Goal: Task Accomplishment & Management: Complete application form

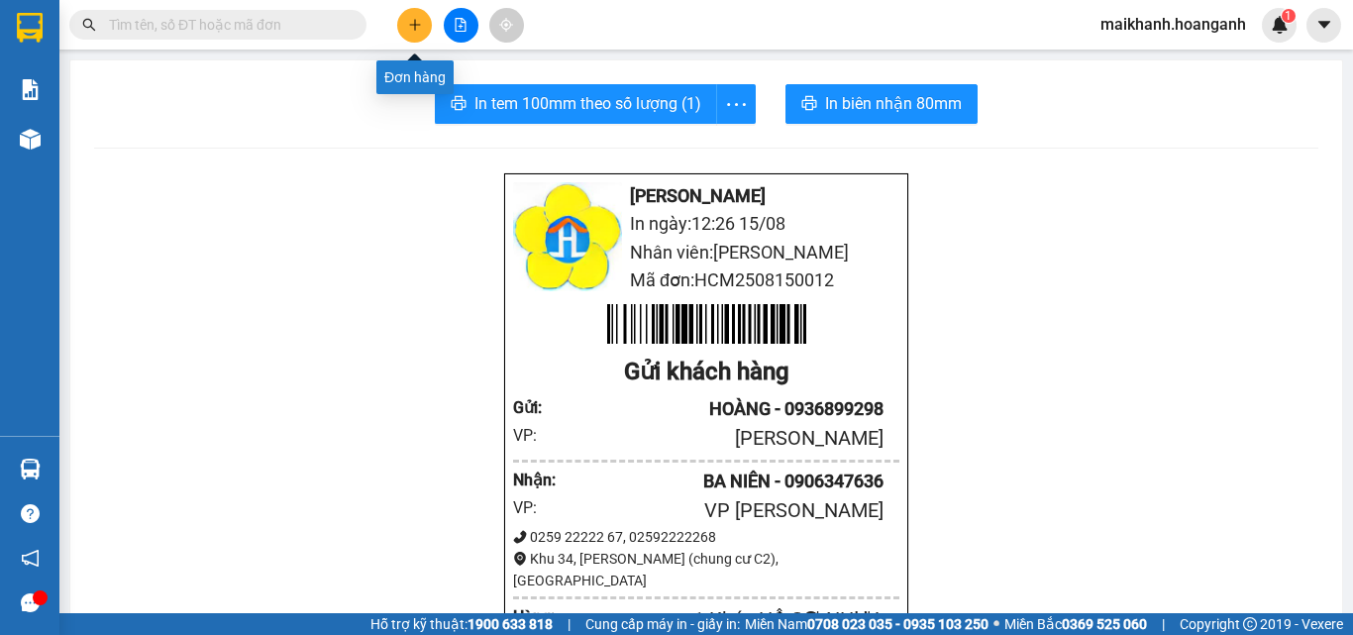
click at [417, 29] on icon "plus" at bounding box center [415, 25] width 14 height 14
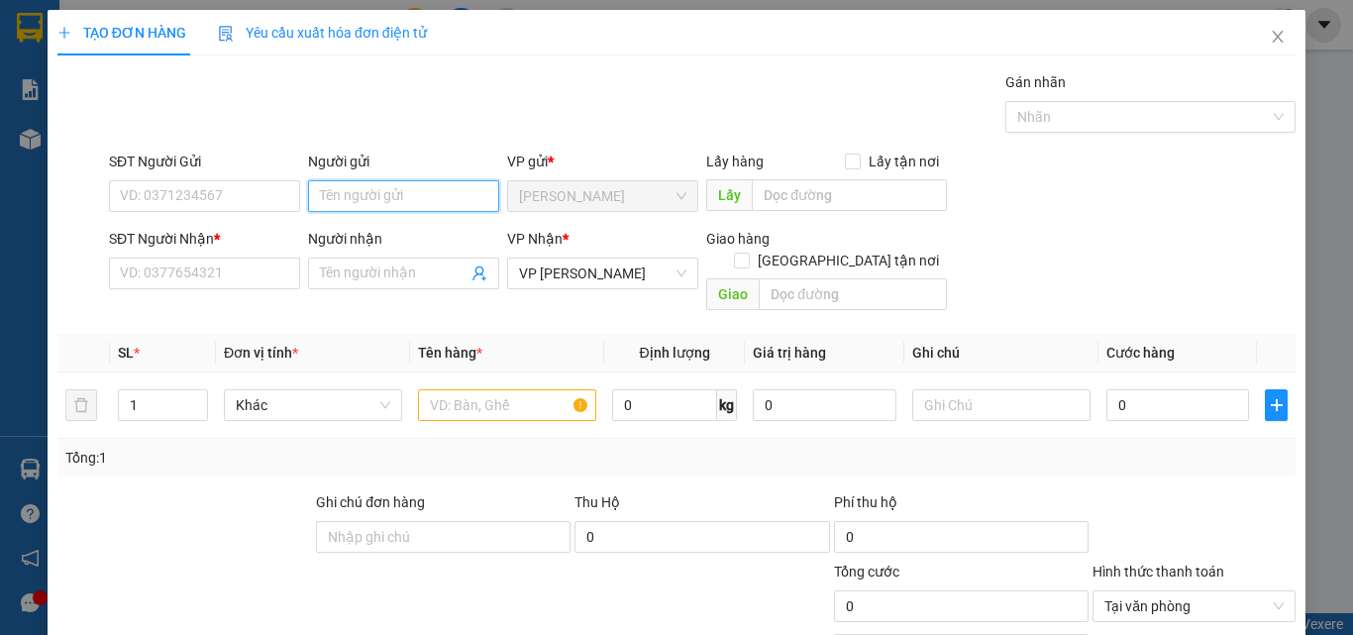
click at [344, 198] on input "Người gửi" at bounding box center [403, 196] width 191 height 32
click at [344, 207] on input "Người gửi" at bounding box center [403, 196] width 191 height 32
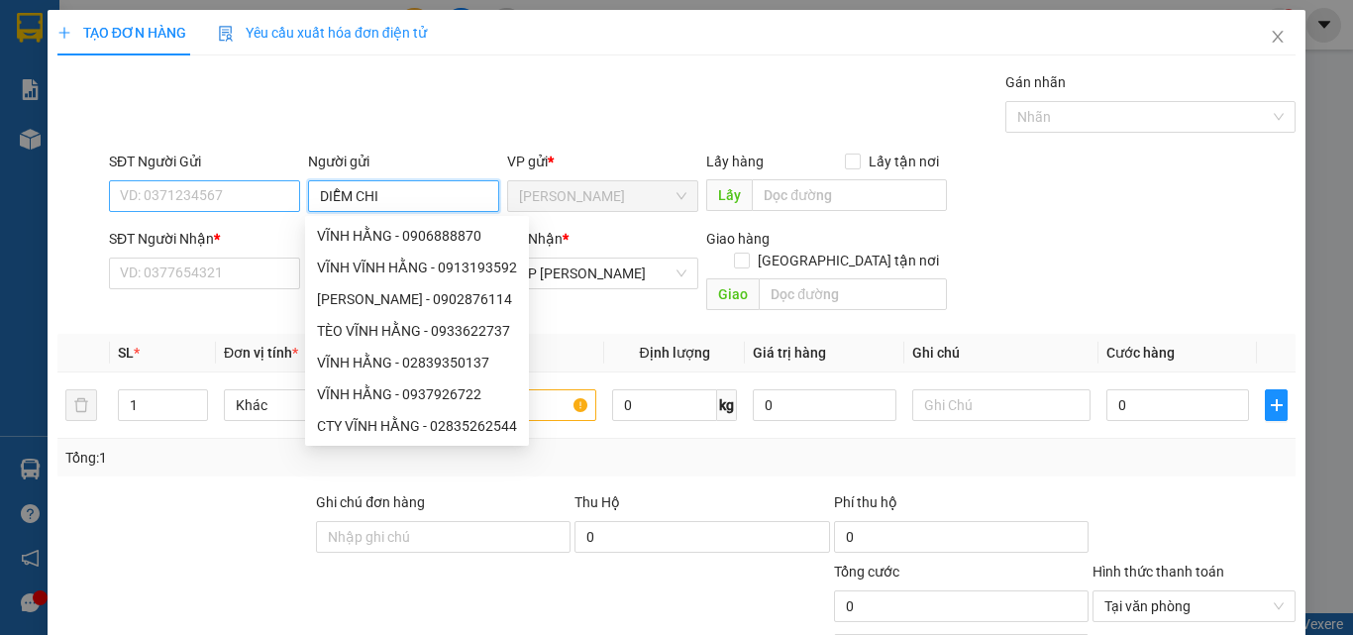
type input "DIỄM CHI"
click at [266, 202] on input "SĐT Người Gửi" at bounding box center [204, 196] width 191 height 32
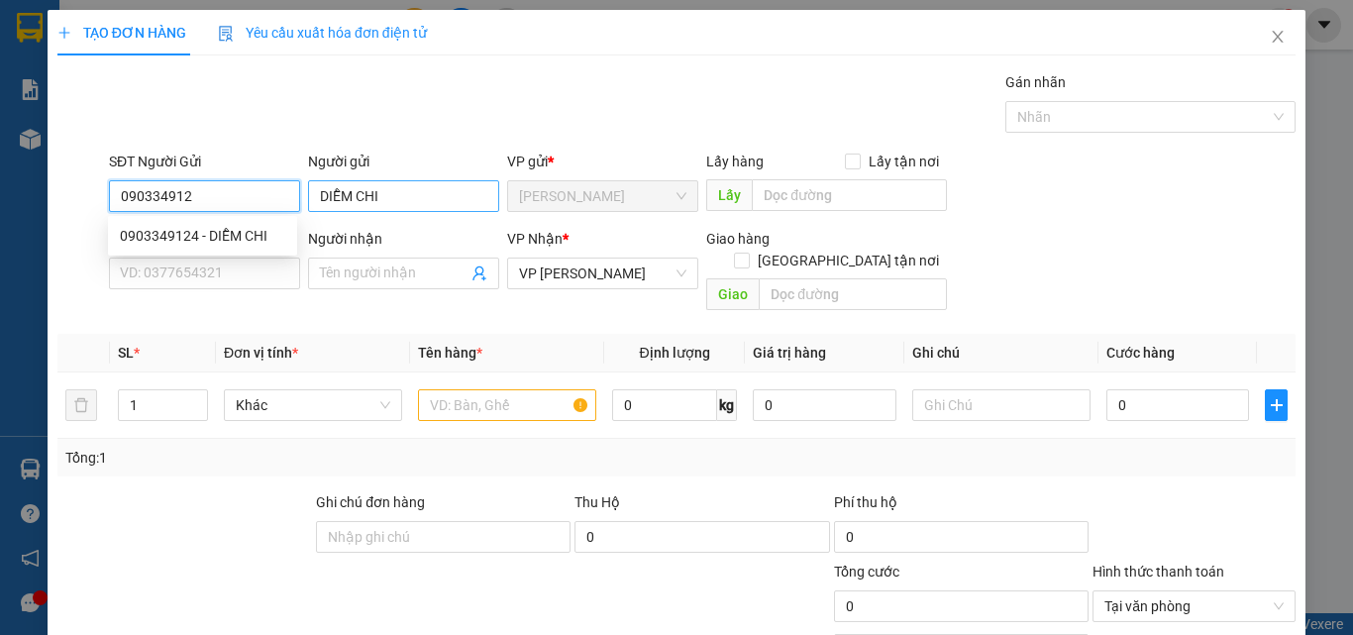
type input "0903349124"
click at [173, 231] on div "0903349124 - DIỄM CHI" at bounding box center [202, 236] width 165 height 22
type input "50.000"
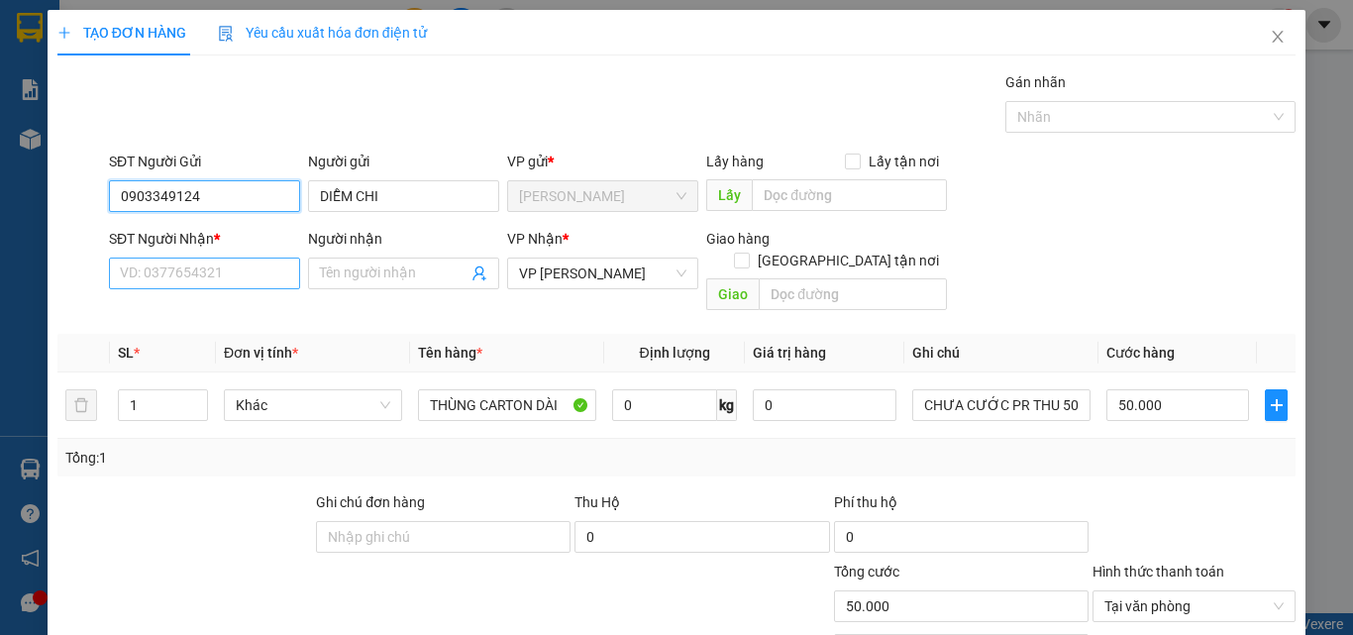
type input "0903349124"
click at [214, 271] on input "SĐT Người Nhận *" at bounding box center [204, 273] width 191 height 32
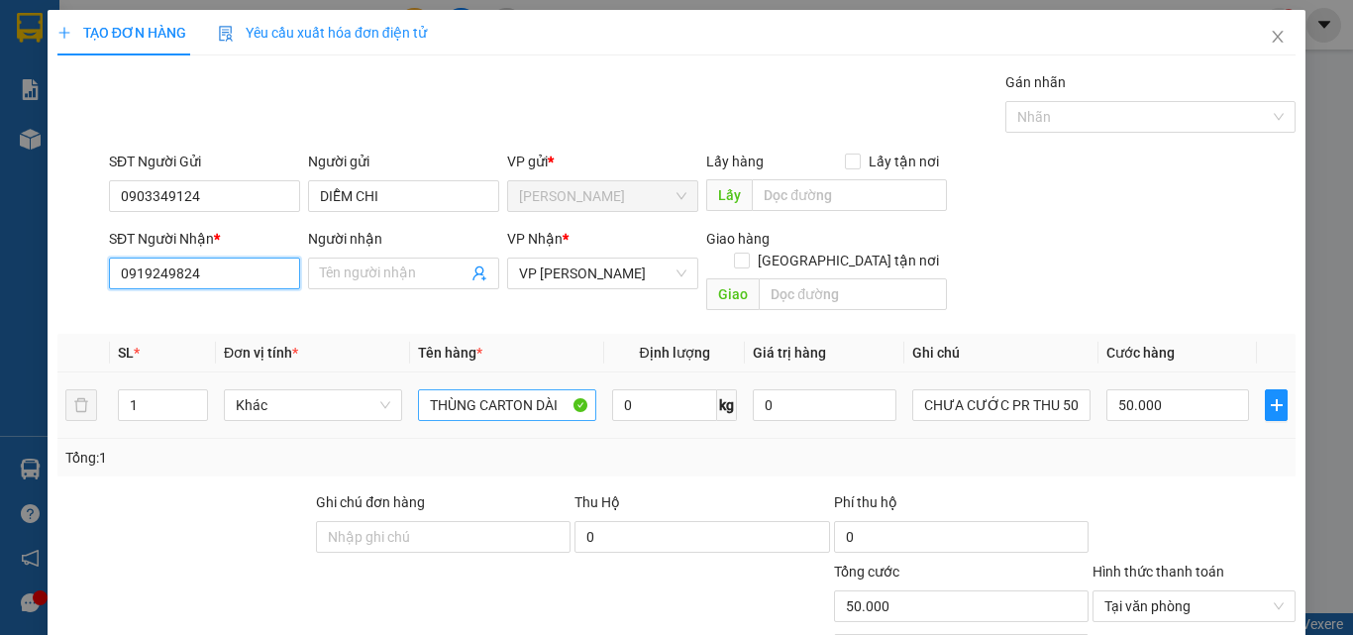
type input "0919249824"
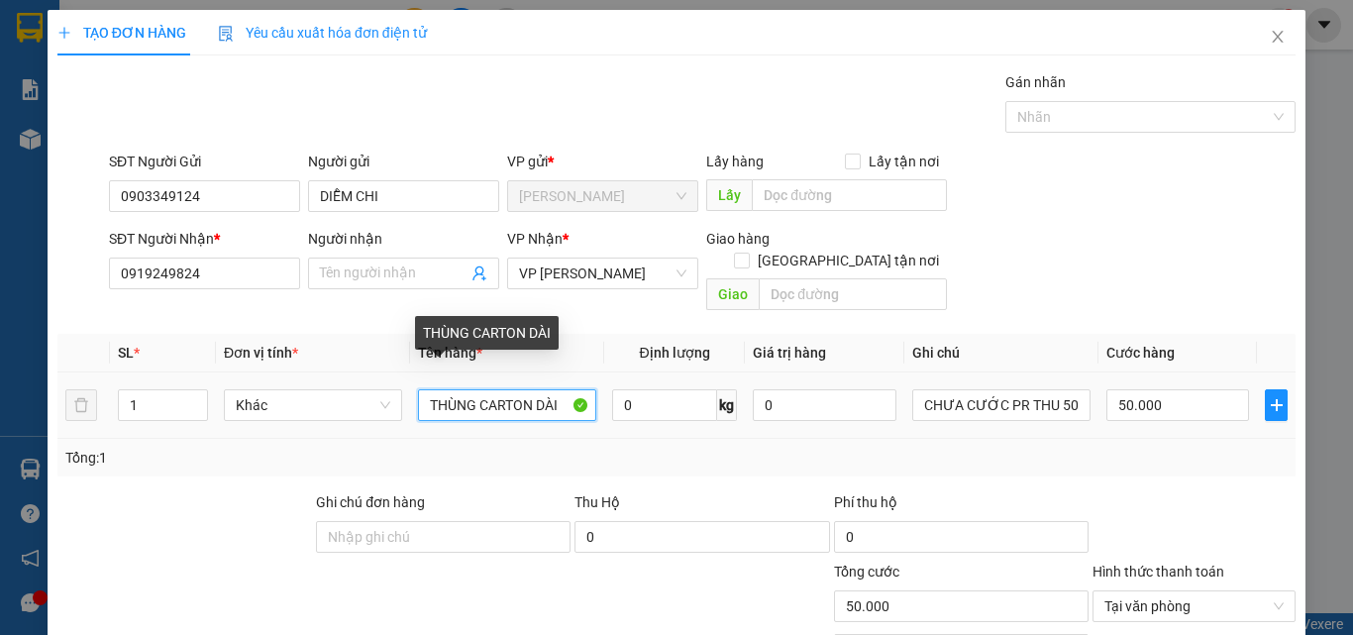
click at [566, 391] on input "THÙNG CARTON DÀI" at bounding box center [507, 405] width 178 height 32
type input "THÙNG CARTON DÀI ( HOA TƯƠI)"
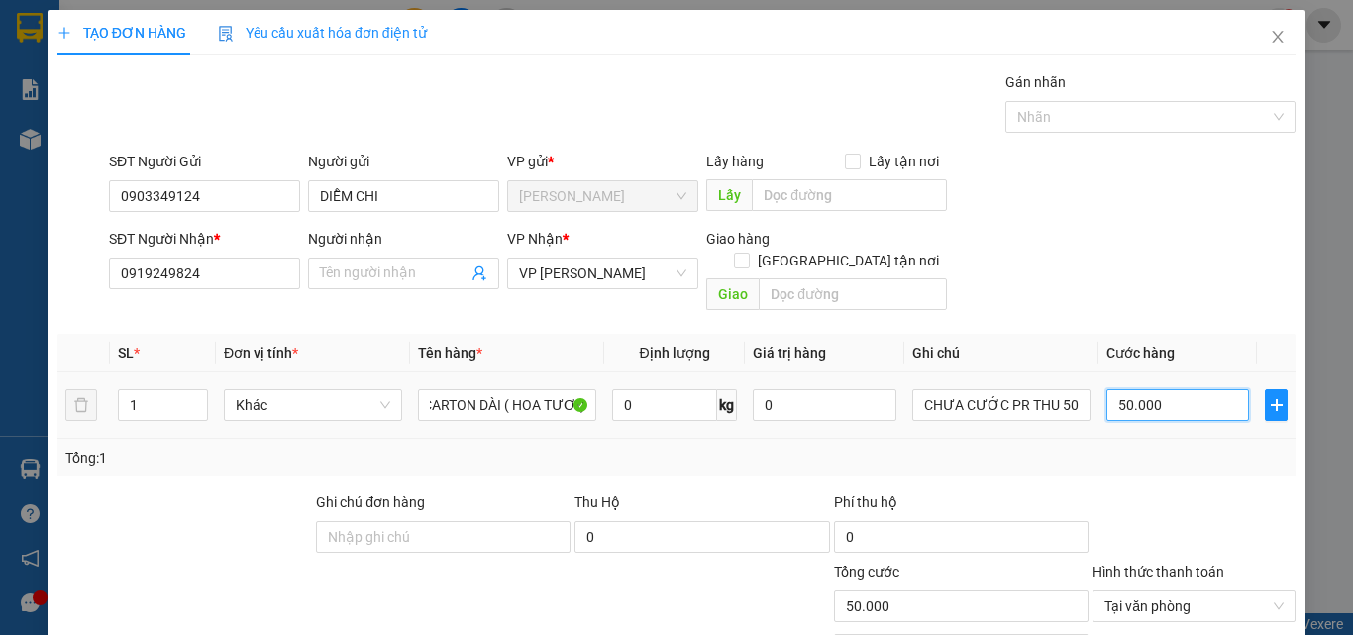
scroll to position [0, 0]
click at [1171, 389] on input "50.000" at bounding box center [1177, 405] width 143 height 32
type input "0"
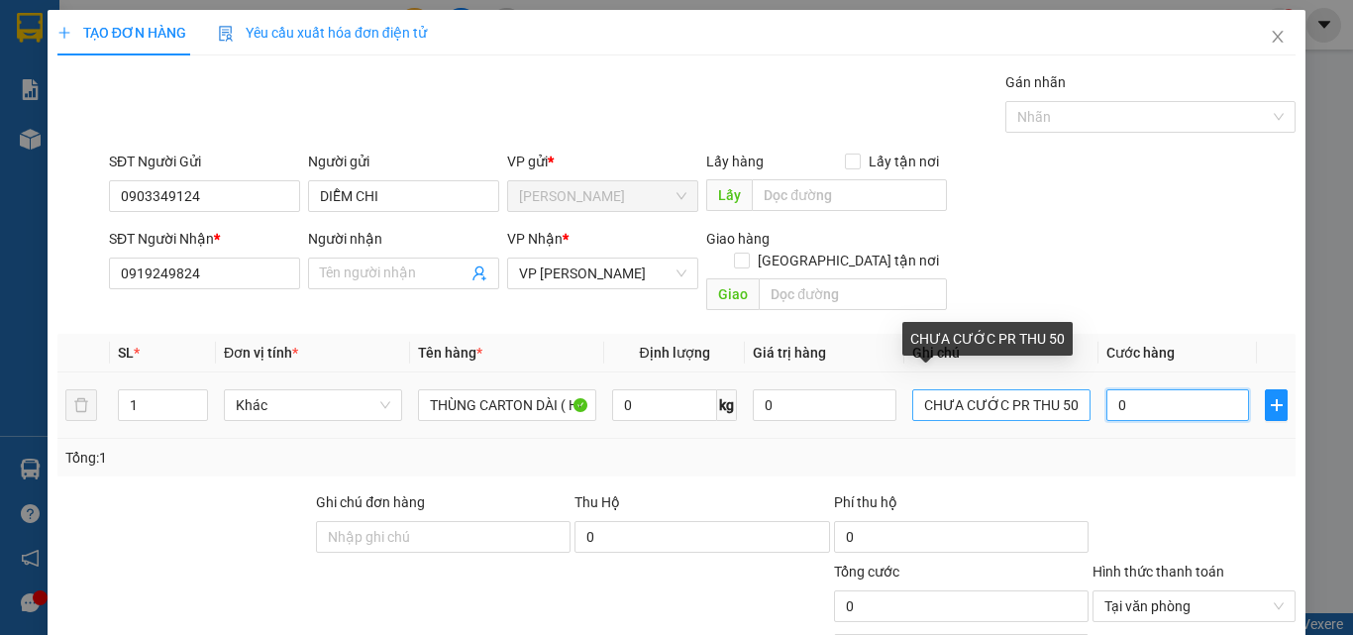
type input "0"
click at [1061, 389] on input "CHƯA CƯỚC PR THU 50" at bounding box center [1001, 405] width 178 height 32
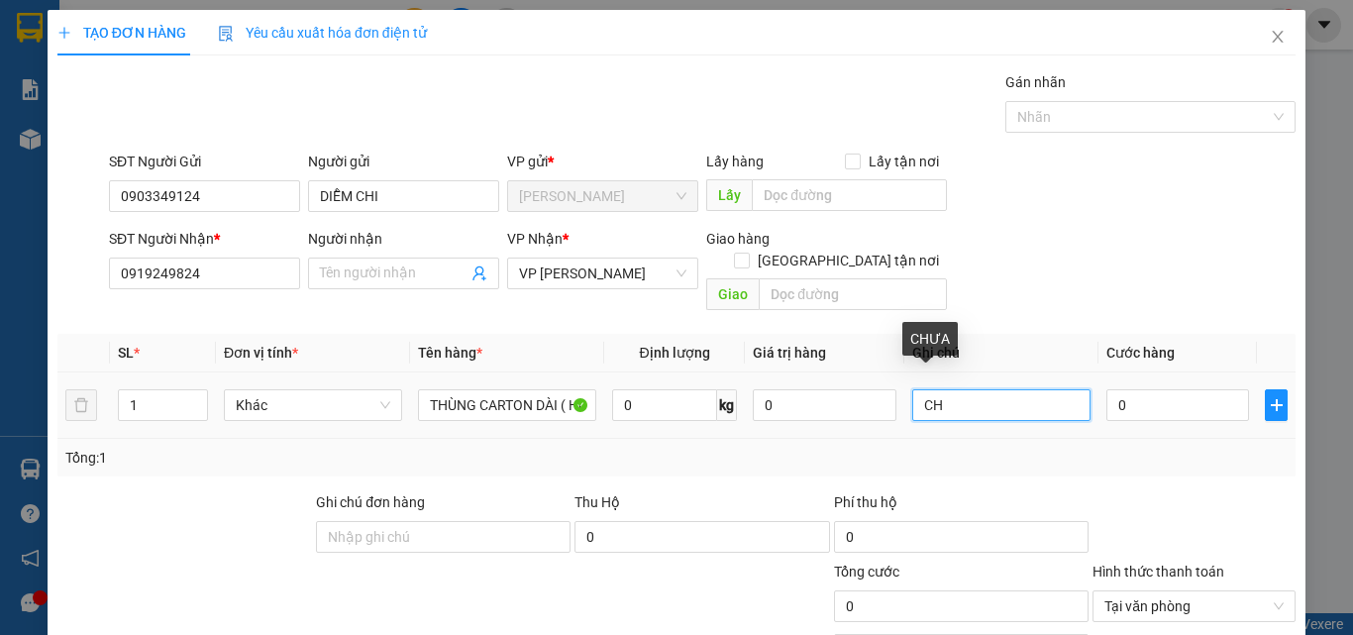
type input "C"
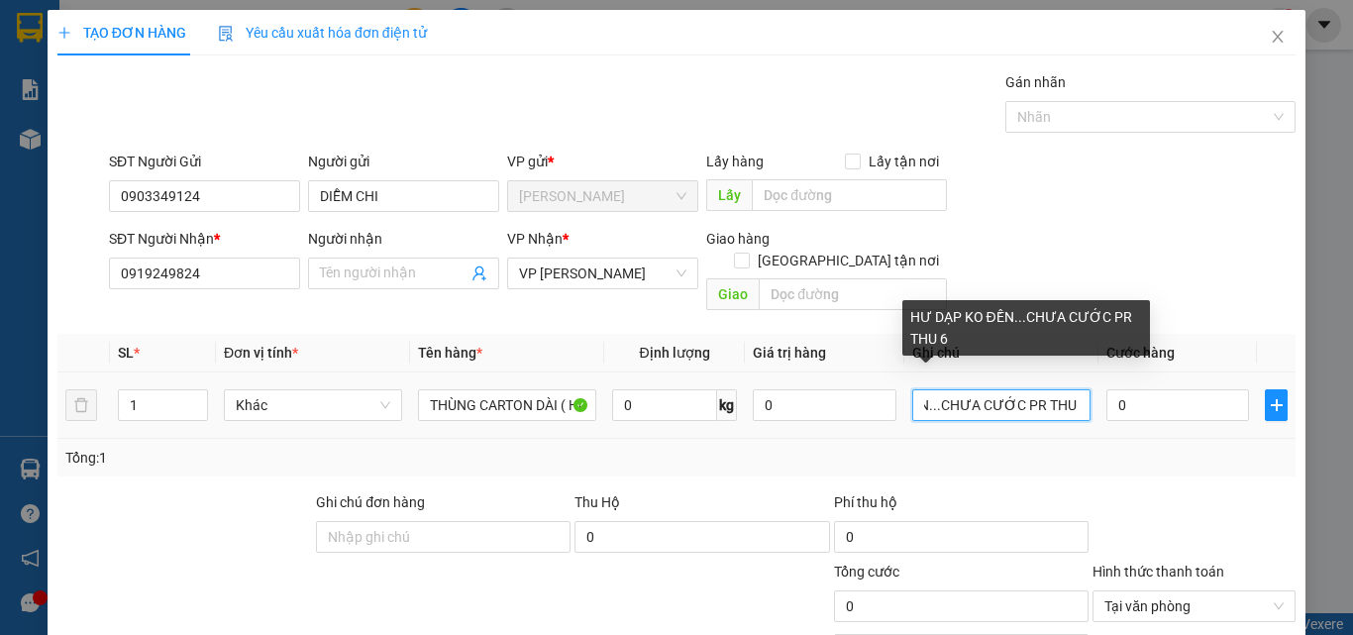
scroll to position [0, 107]
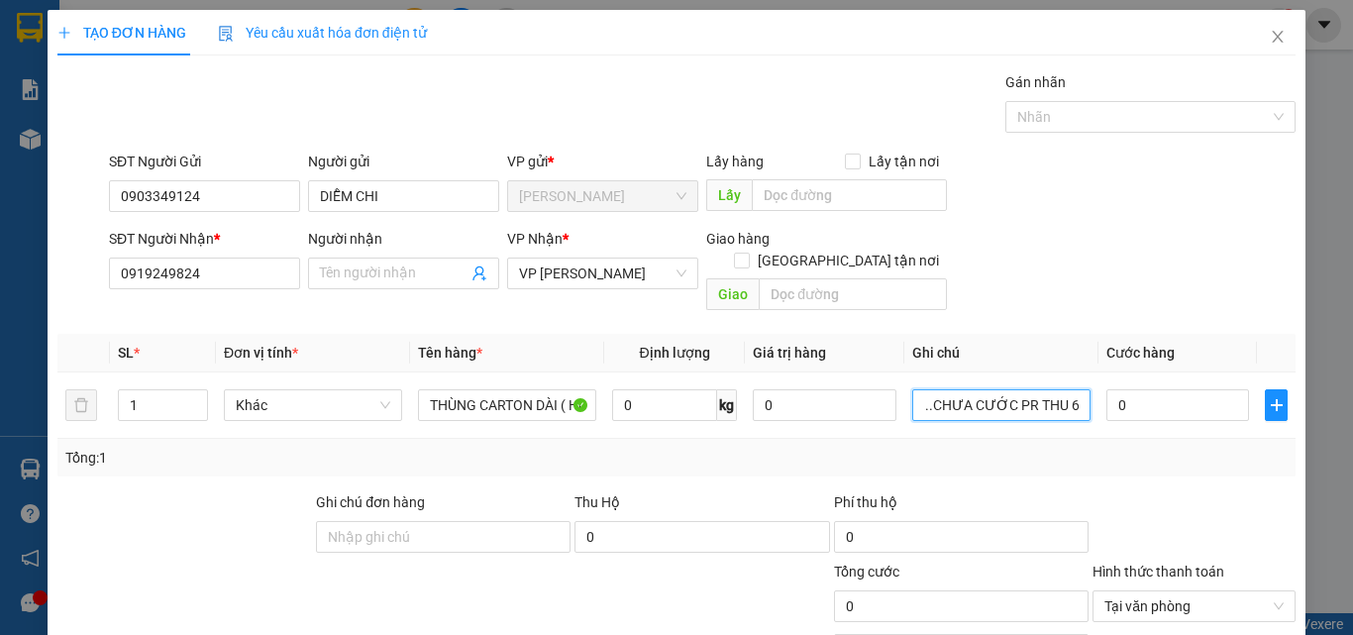
type input "HƯ DẠP KO ĐỀN...CHƯA CƯỚC PR THU 60"
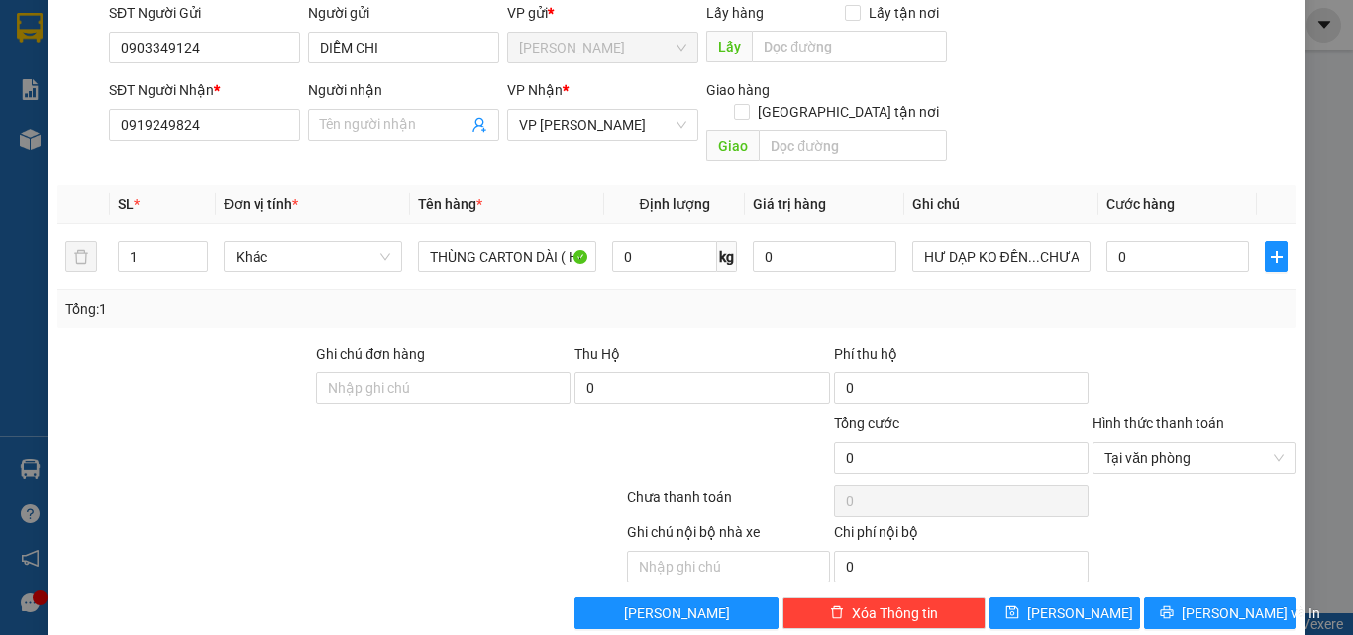
scroll to position [159, 0]
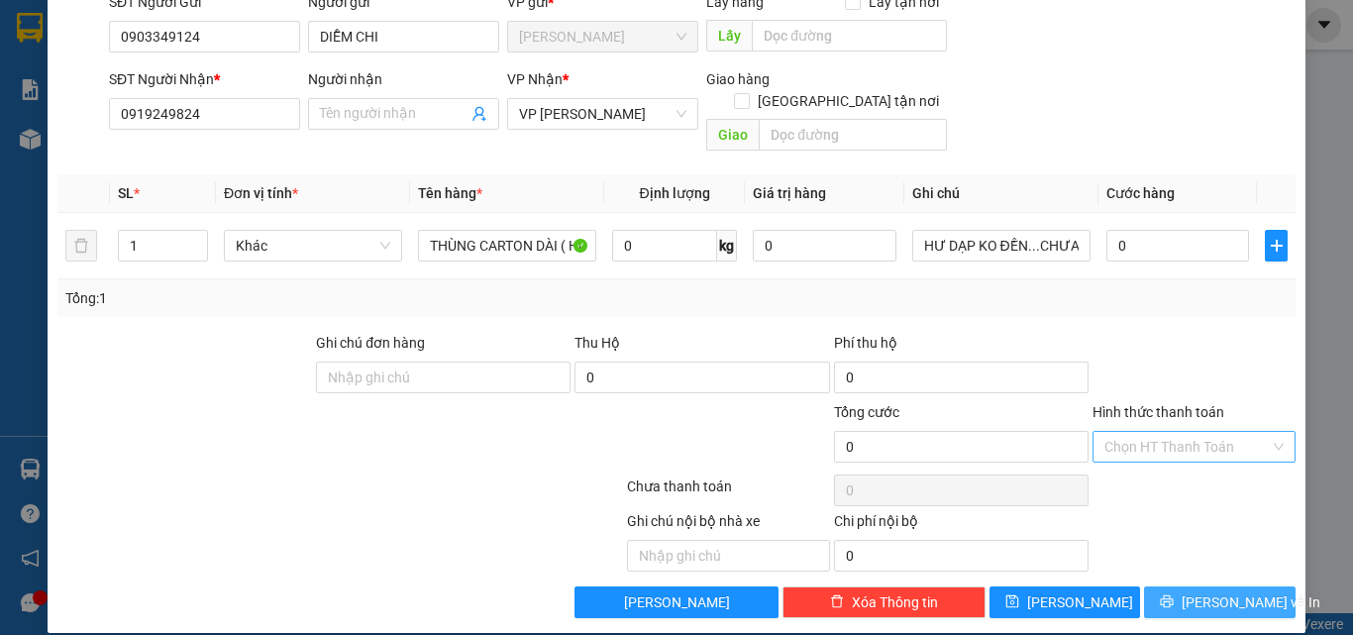
click at [1228, 591] on span "[PERSON_NAME] và In" at bounding box center [1250, 602] width 139 height 22
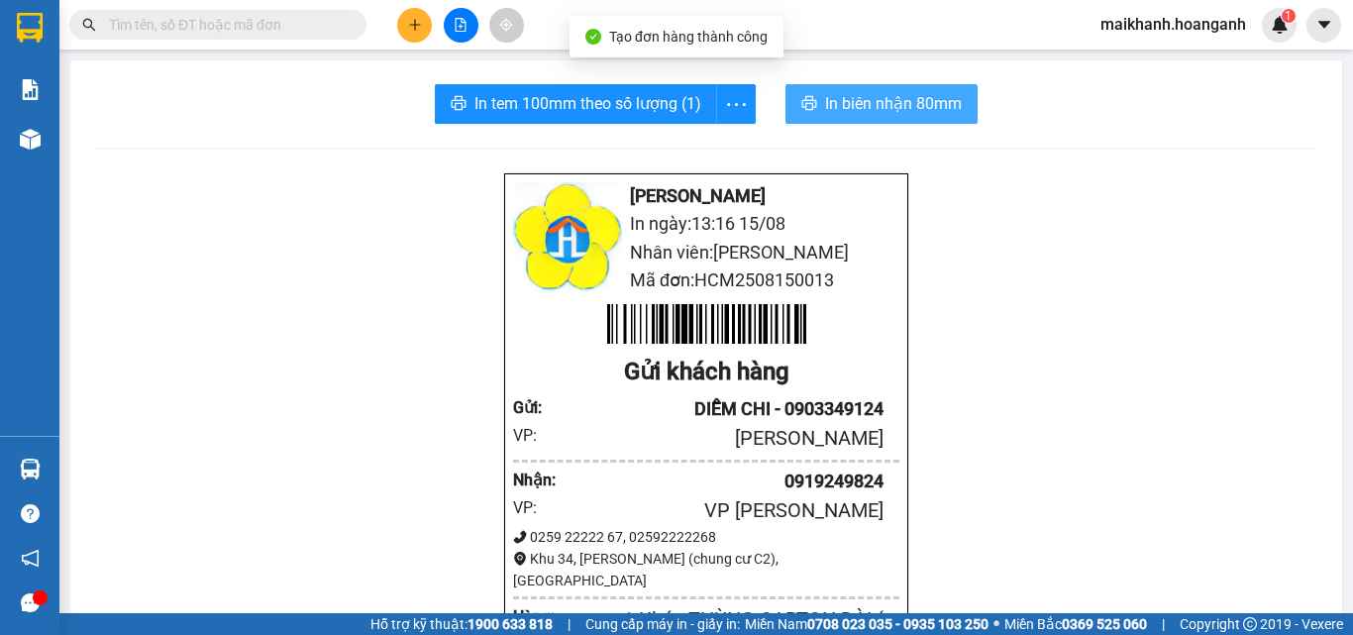
click at [830, 107] on span "In biên nhận 80mm" at bounding box center [893, 103] width 137 height 25
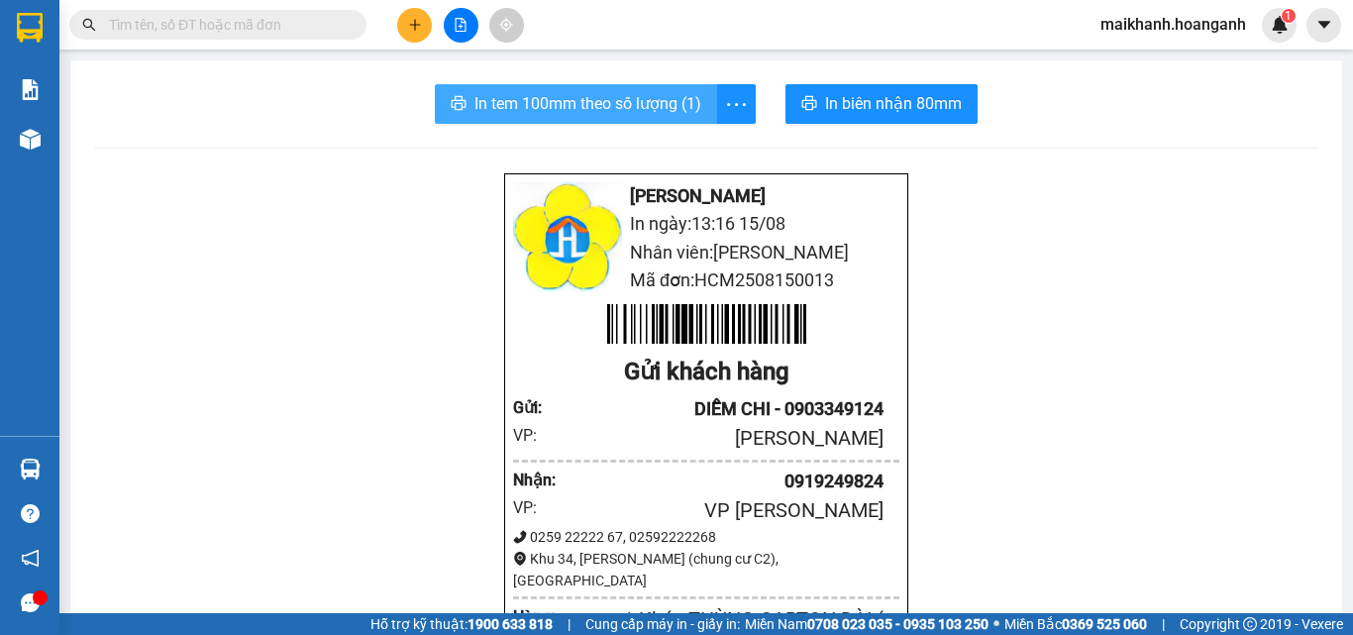
click at [673, 102] on span "In tem 100mm theo số lượng (1)" at bounding box center [587, 103] width 227 height 25
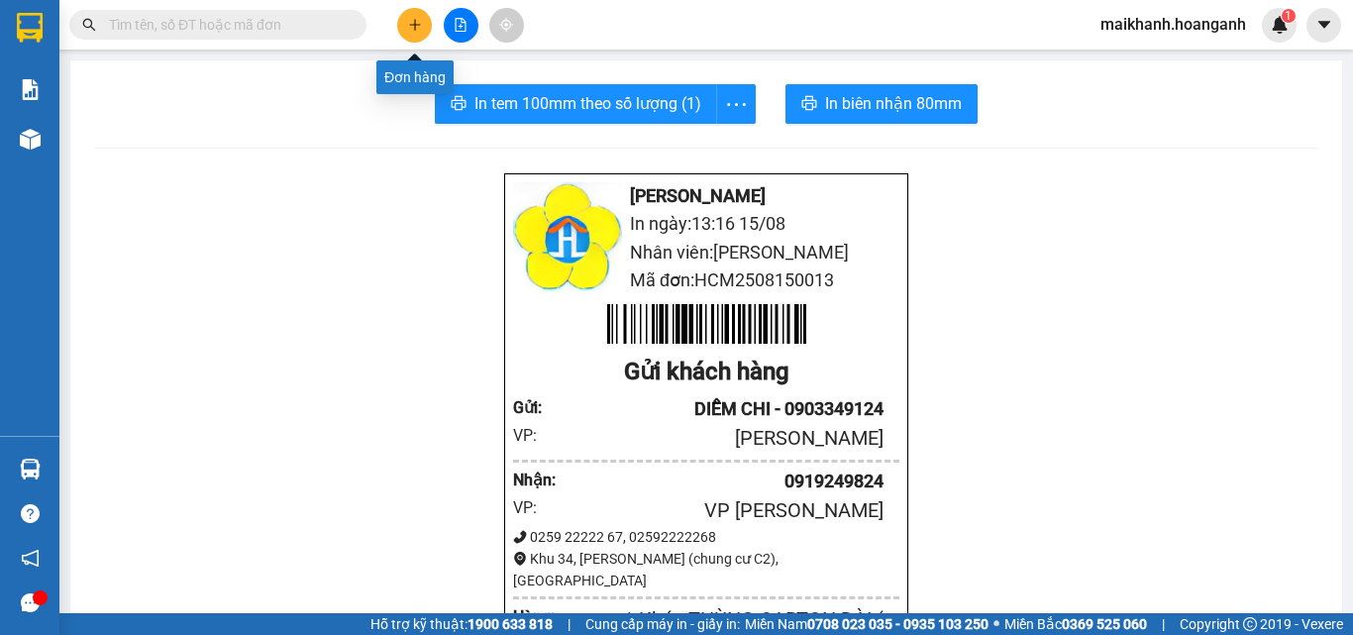
click at [420, 27] on icon "plus" at bounding box center [415, 25] width 14 height 14
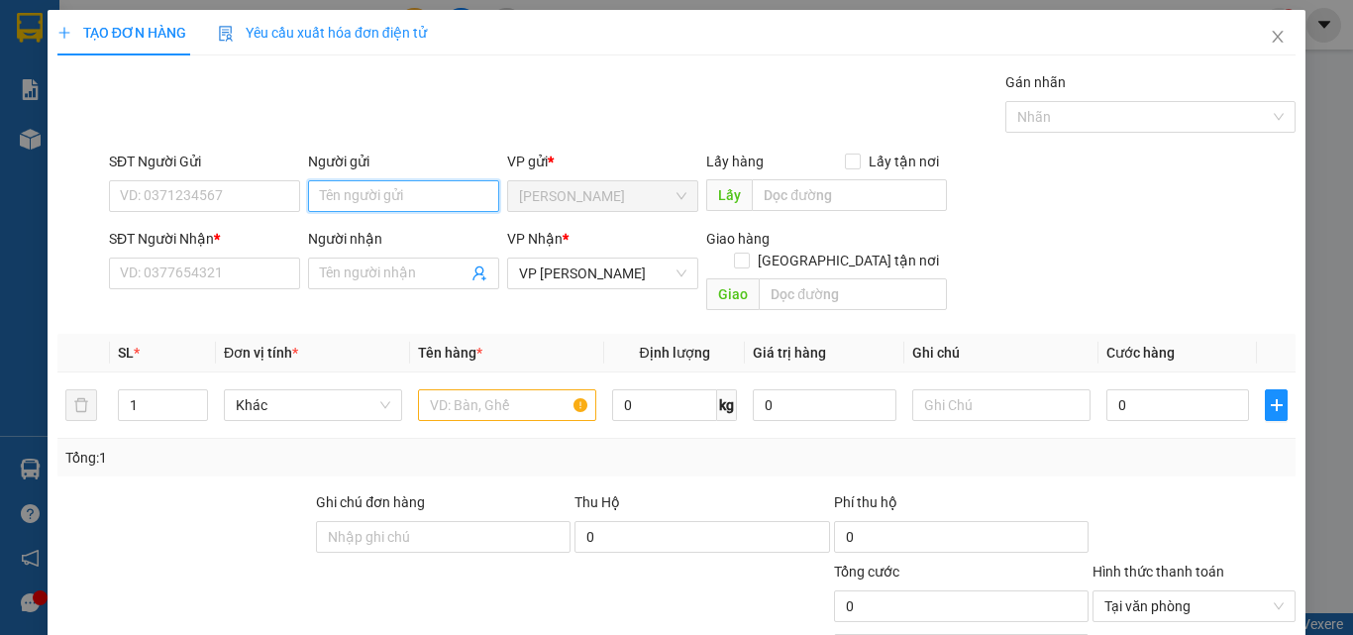
click at [342, 196] on input "Người gửi" at bounding box center [403, 196] width 191 height 32
type input "CTY NHẤT LONG"
click at [398, 237] on div "CTY NHẤT LONG - 02866815379" at bounding box center [417, 236] width 201 height 22
type input "02866815379"
type input "CTY NHẤT LONG"
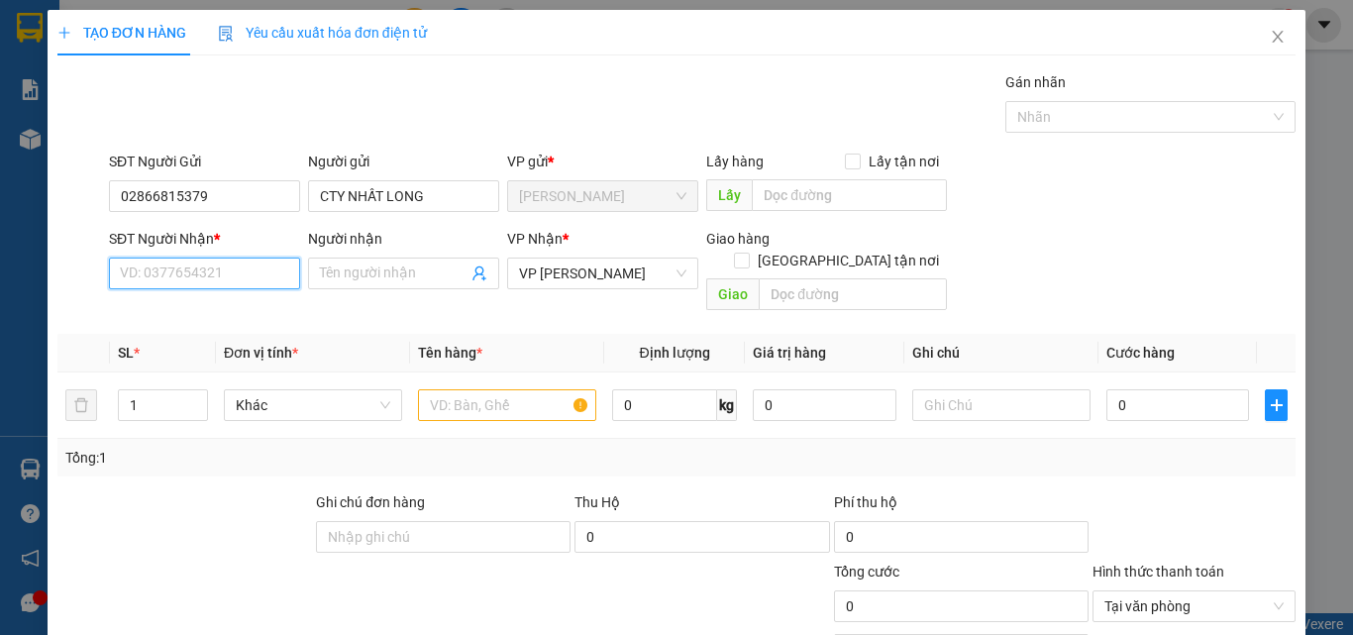
click at [199, 277] on input "SĐT Người Nhận *" at bounding box center [204, 273] width 191 height 32
click at [169, 308] on div "0977642164 - THUẬN" at bounding box center [202, 313] width 165 height 22
type input "0977642164"
type input "THUẬN"
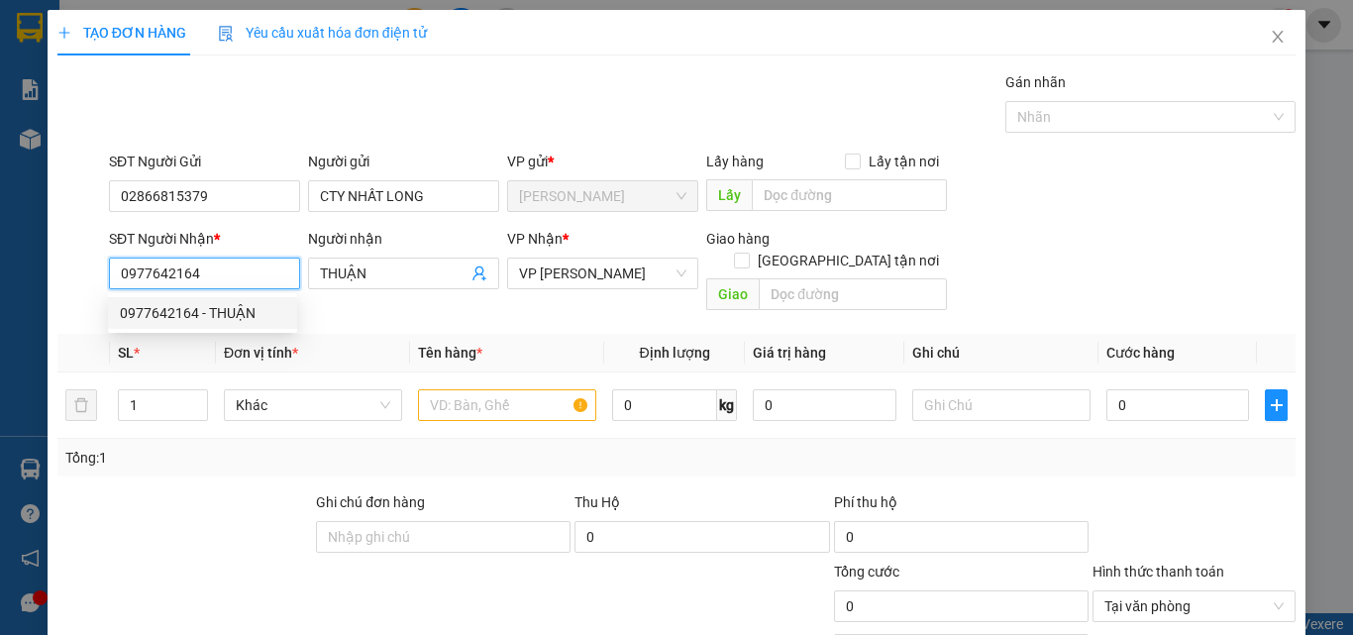
type input "50.000"
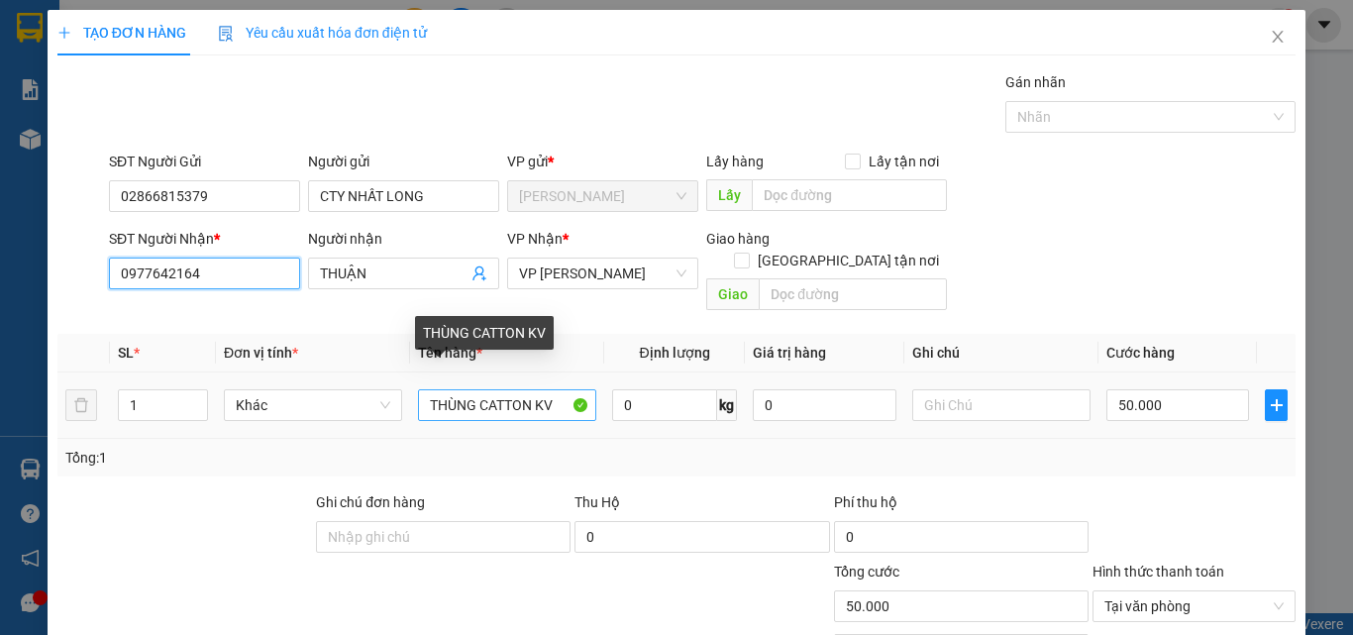
type input "0977642164"
click at [561, 390] on input "THÙNG CATTON KV" at bounding box center [507, 405] width 178 height 32
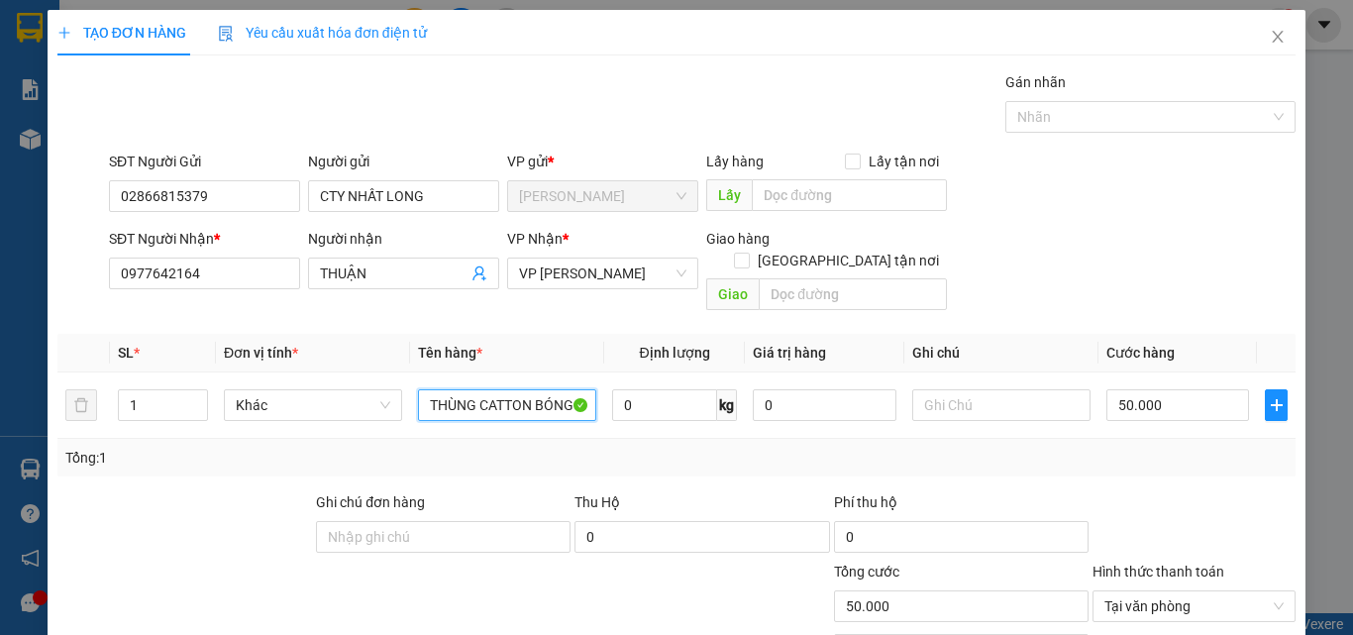
type input "THÙNG CATTON BÓNG"
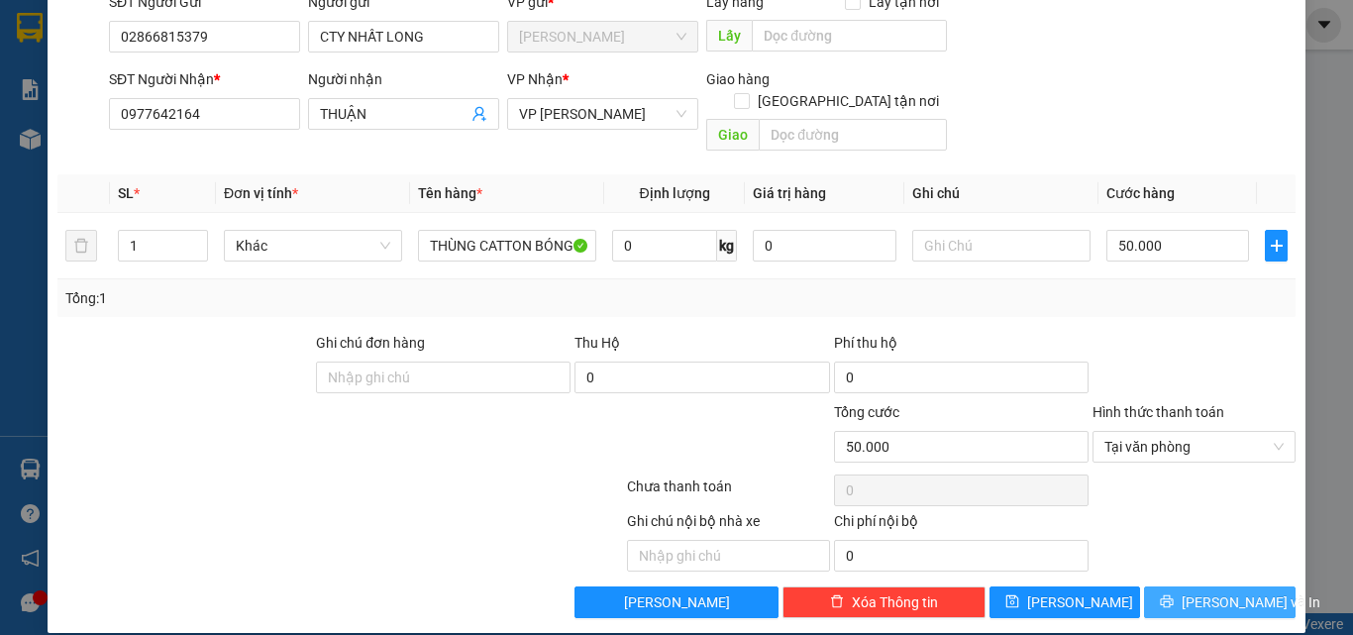
click at [1209, 591] on span "[PERSON_NAME] và In" at bounding box center [1250, 602] width 139 height 22
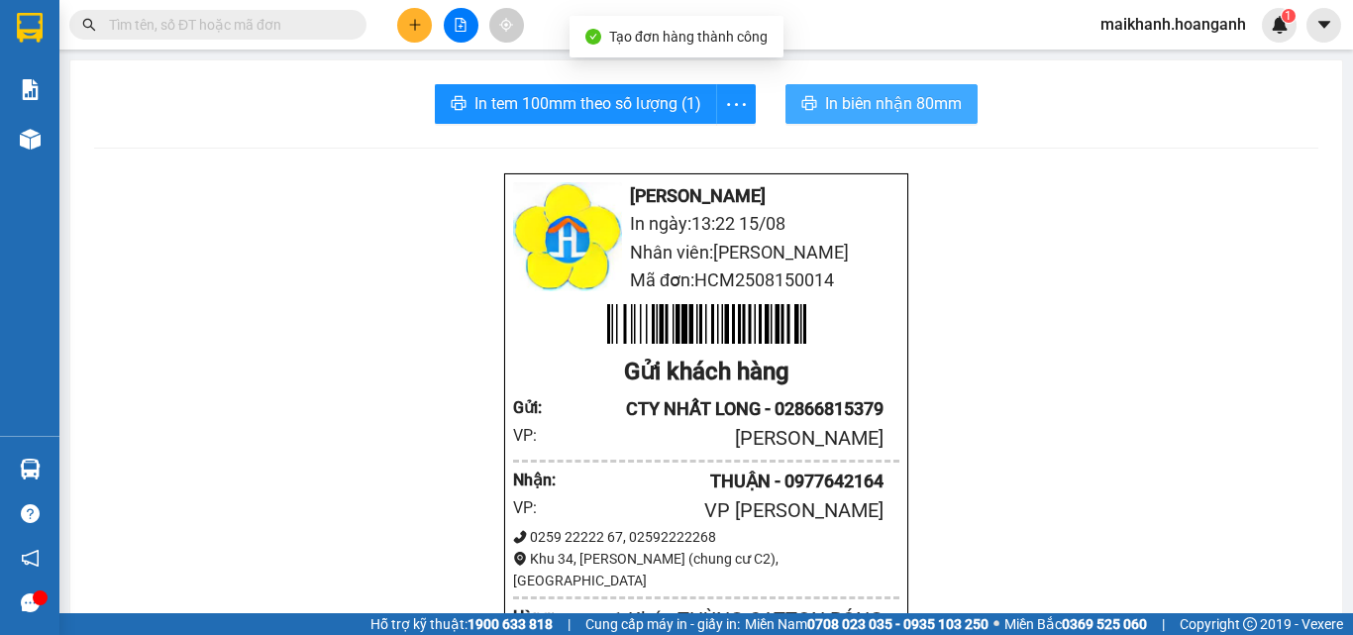
click at [858, 96] on span "In biên nhận 80mm" at bounding box center [893, 103] width 137 height 25
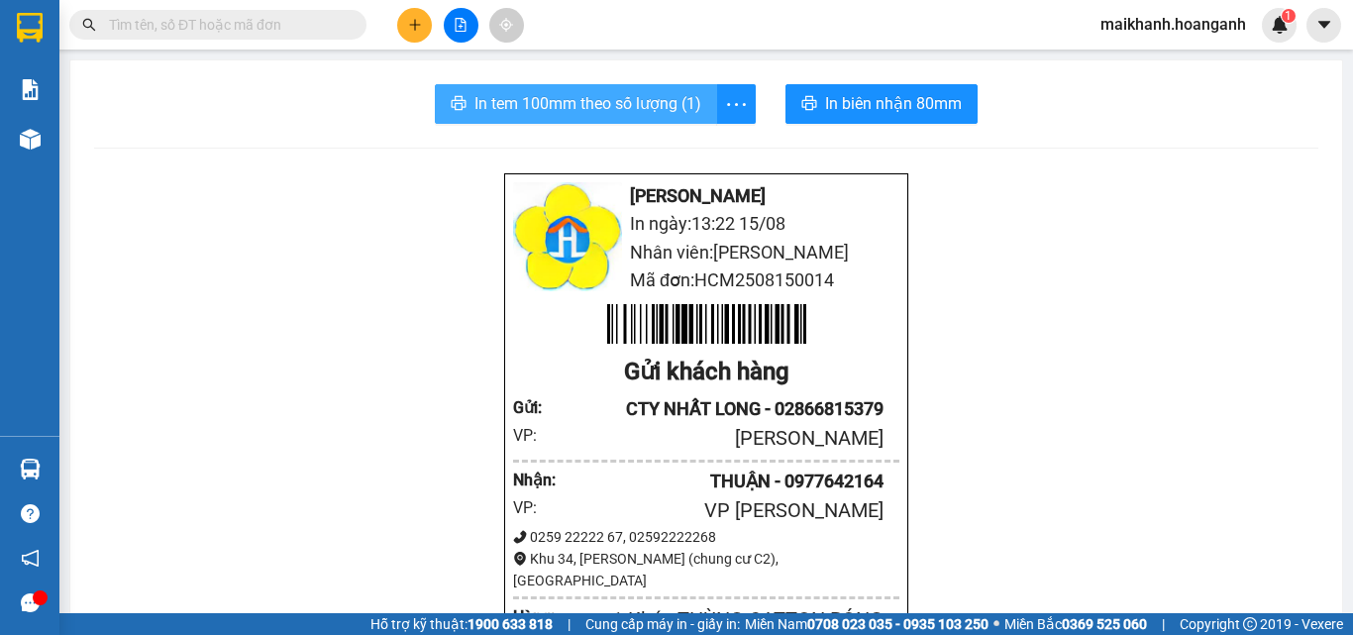
click at [568, 107] on span "In tem 100mm theo số lượng (1)" at bounding box center [587, 103] width 227 height 25
